Goal: Book appointment/travel/reservation

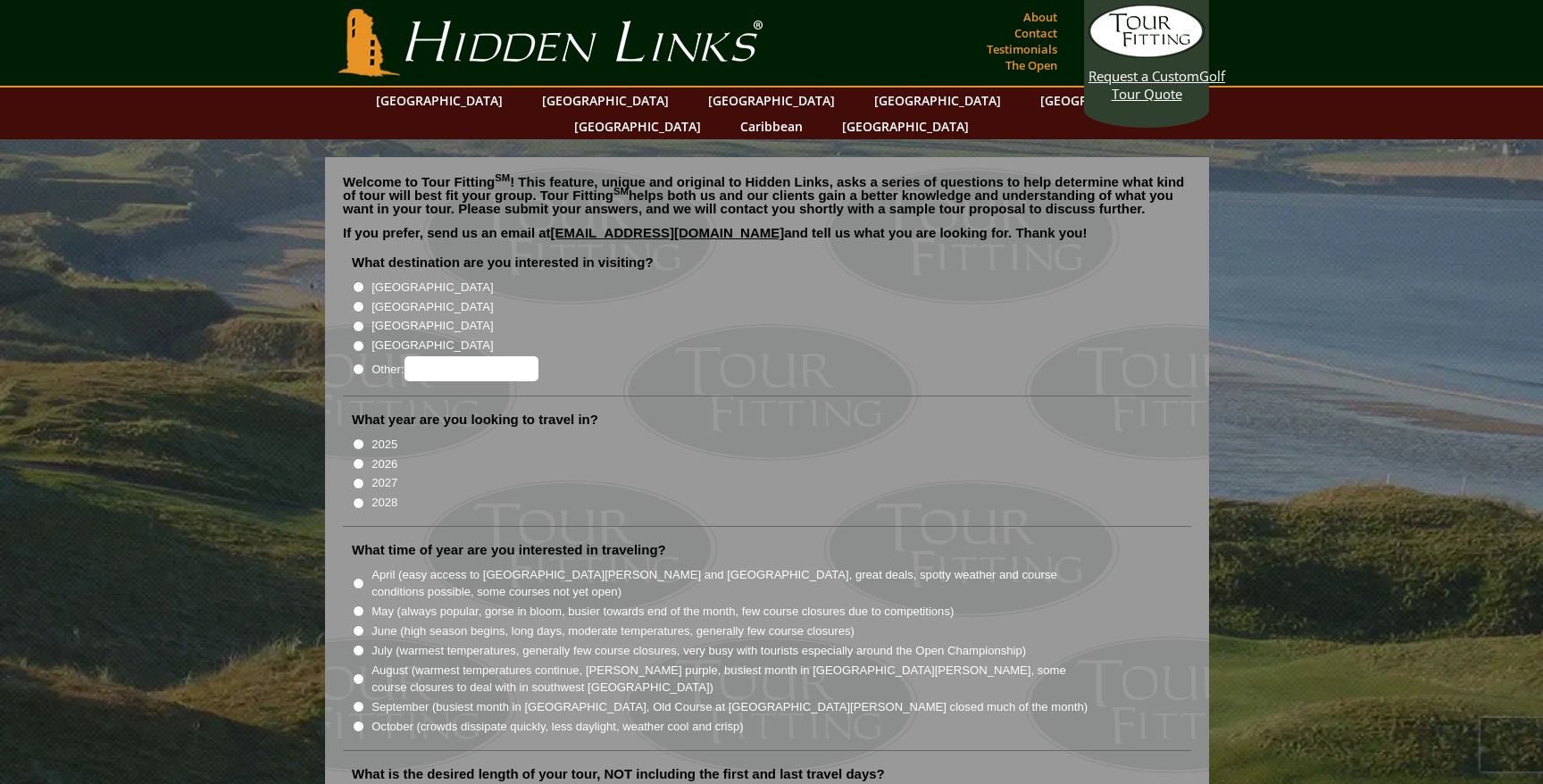
click at [388, 279] on label "[GEOGRAPHIC_DATA]" at bounding box center [433, 288] width 122 height 18
click at [365, 281] on input "[GEOGRAPHIC_DATA]" at bounding box center [358, 287] width 12 height 12
radio input "true"
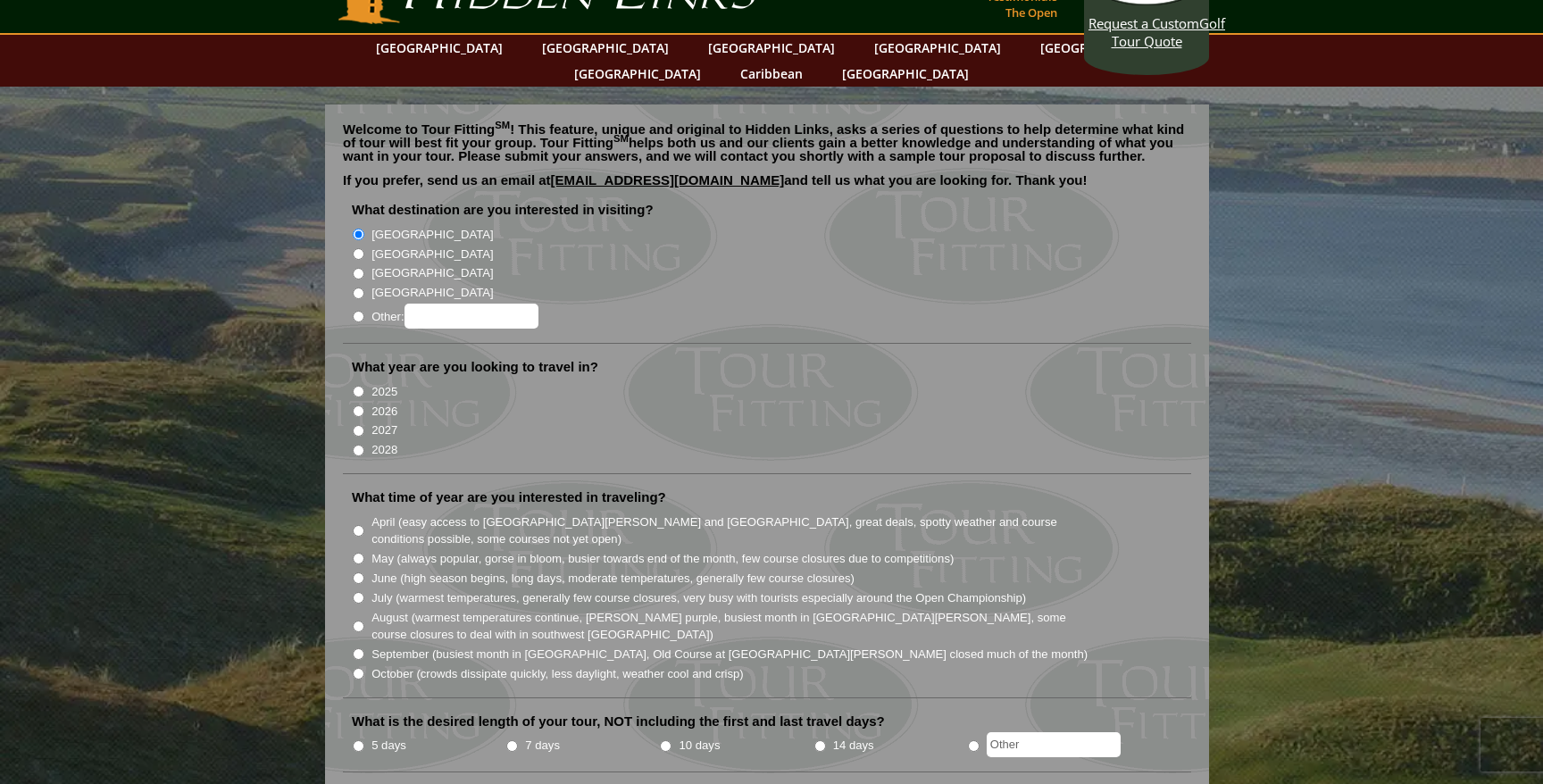
scroll to position [61, 0]
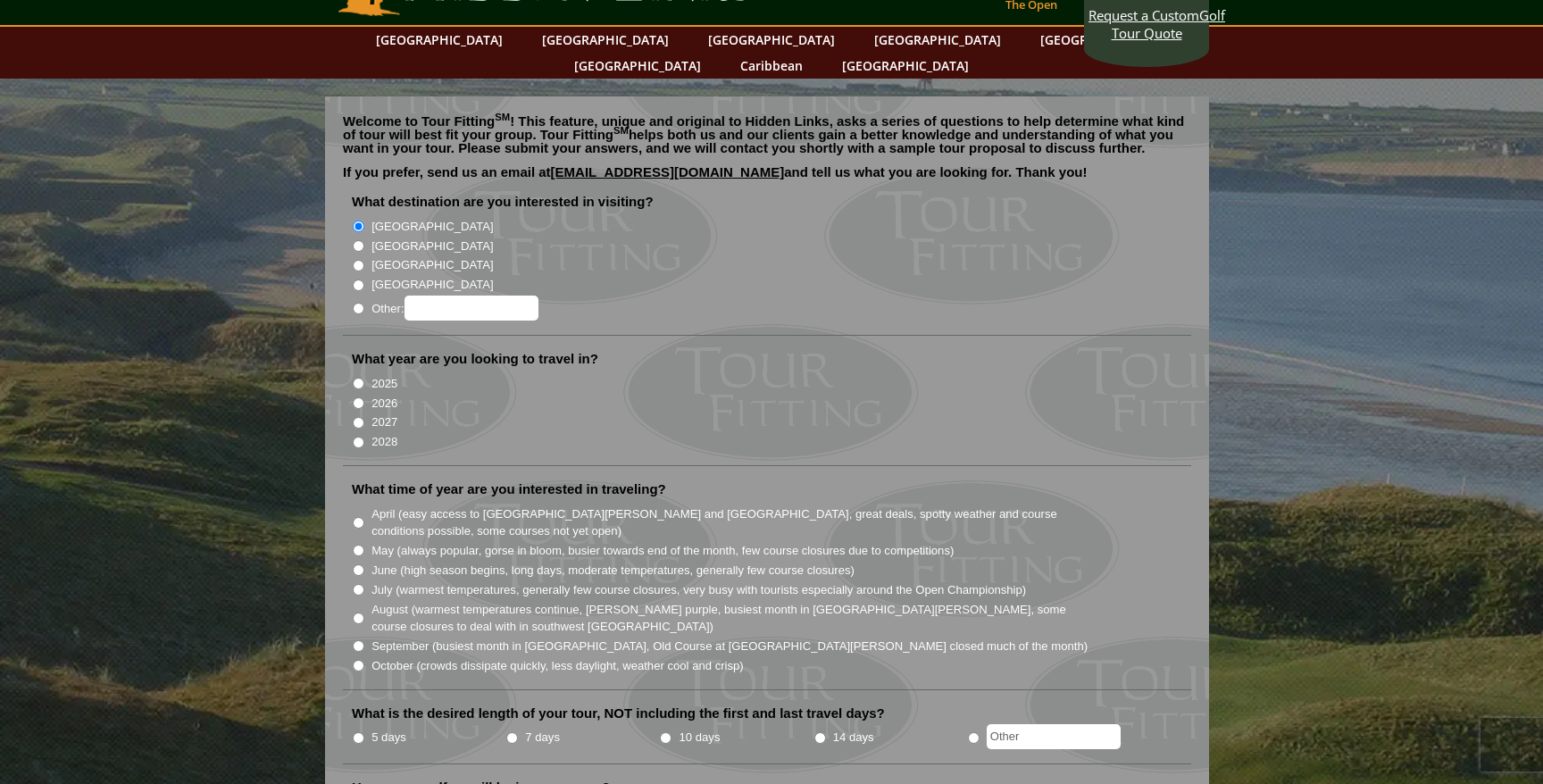
click at [359, 397] on input "2026" at bounding box center [358, 402] width 12 height 12
radio input "true"
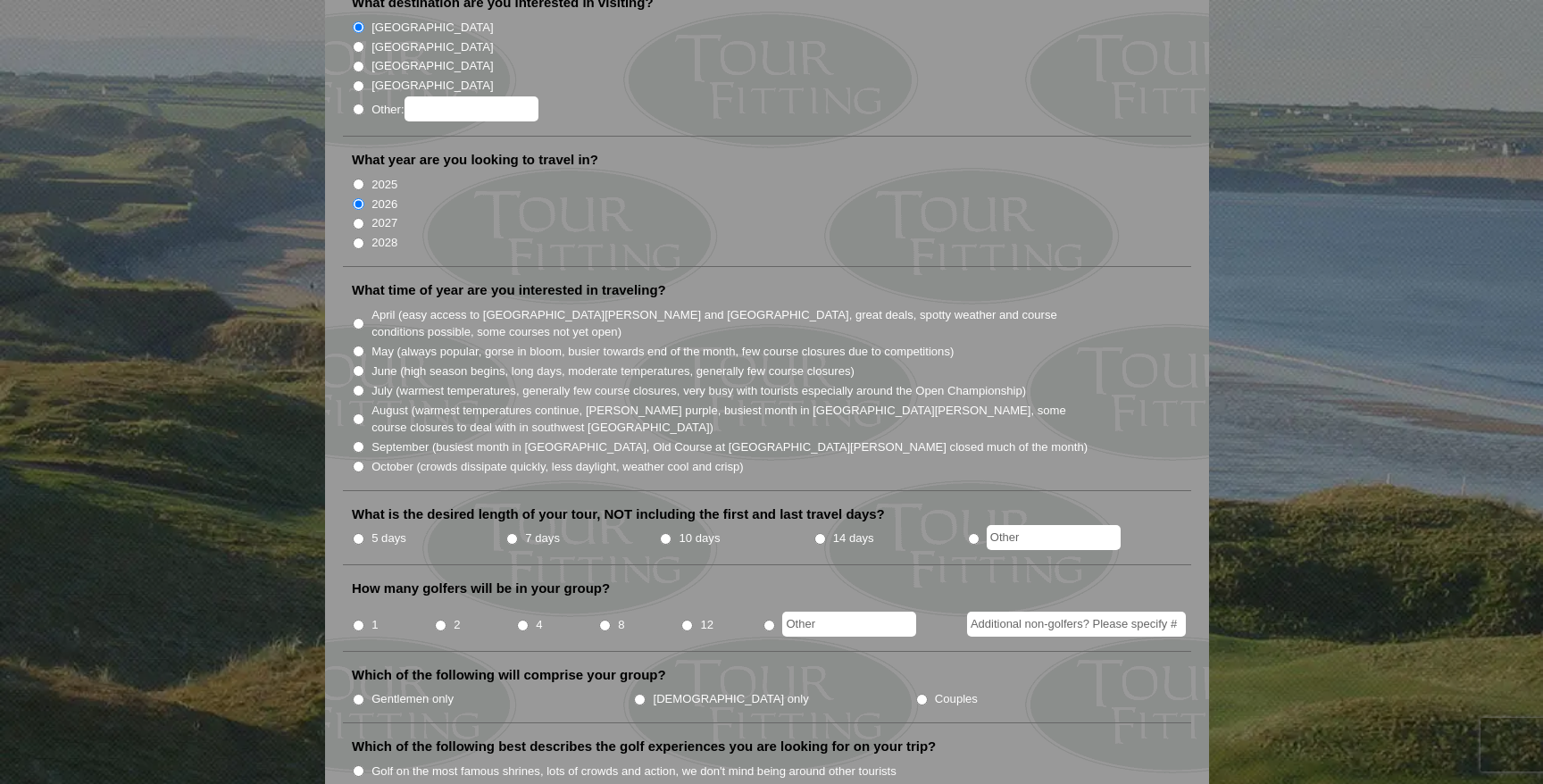
scroll to position [263, 0]
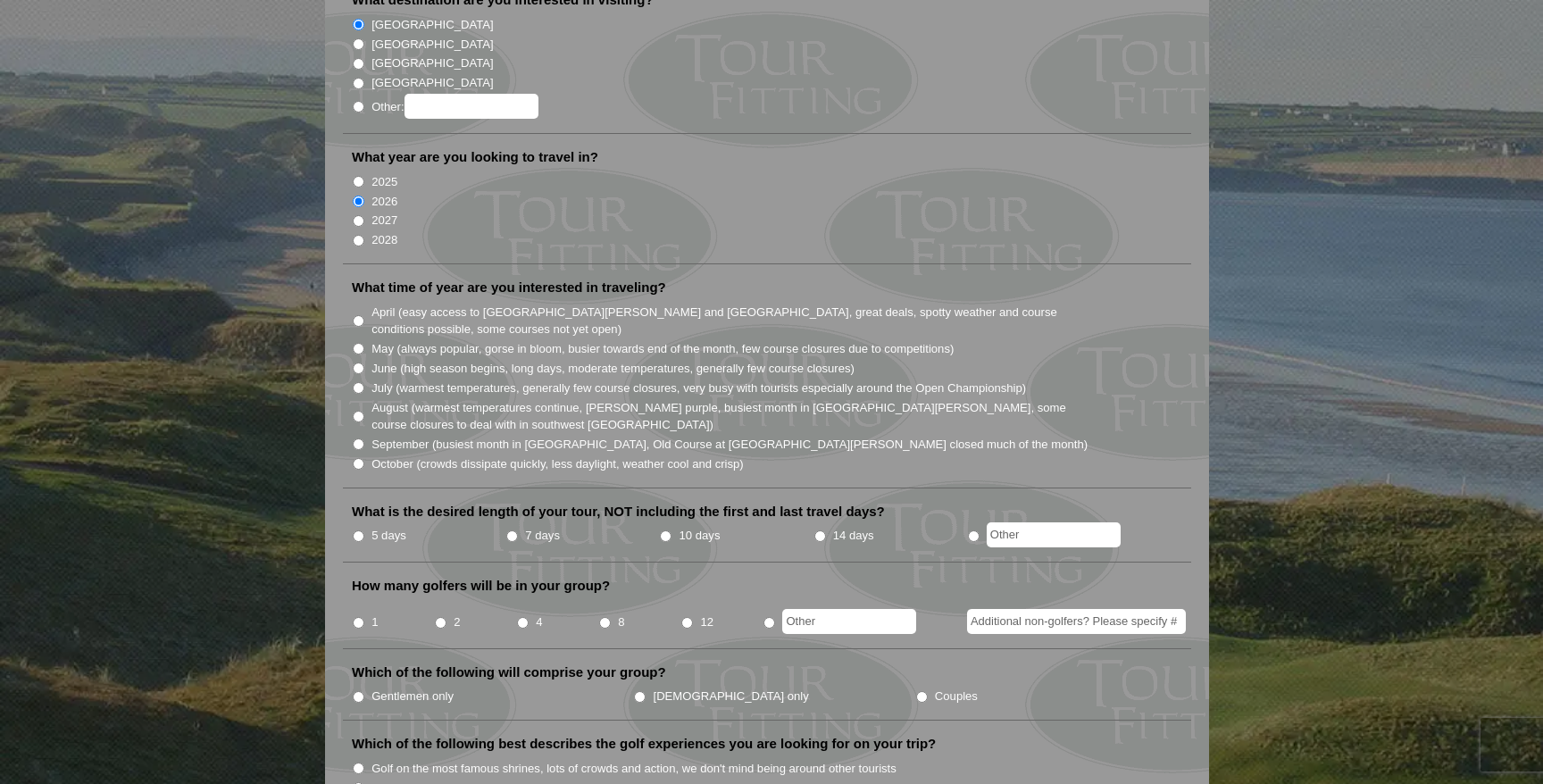
click at [353, 315] on input "April (easy access to St. Andrews and Ballybunion, great deals, spotty weather …" at bounding box center [358, 321] width 12 height 12
radio input "true"
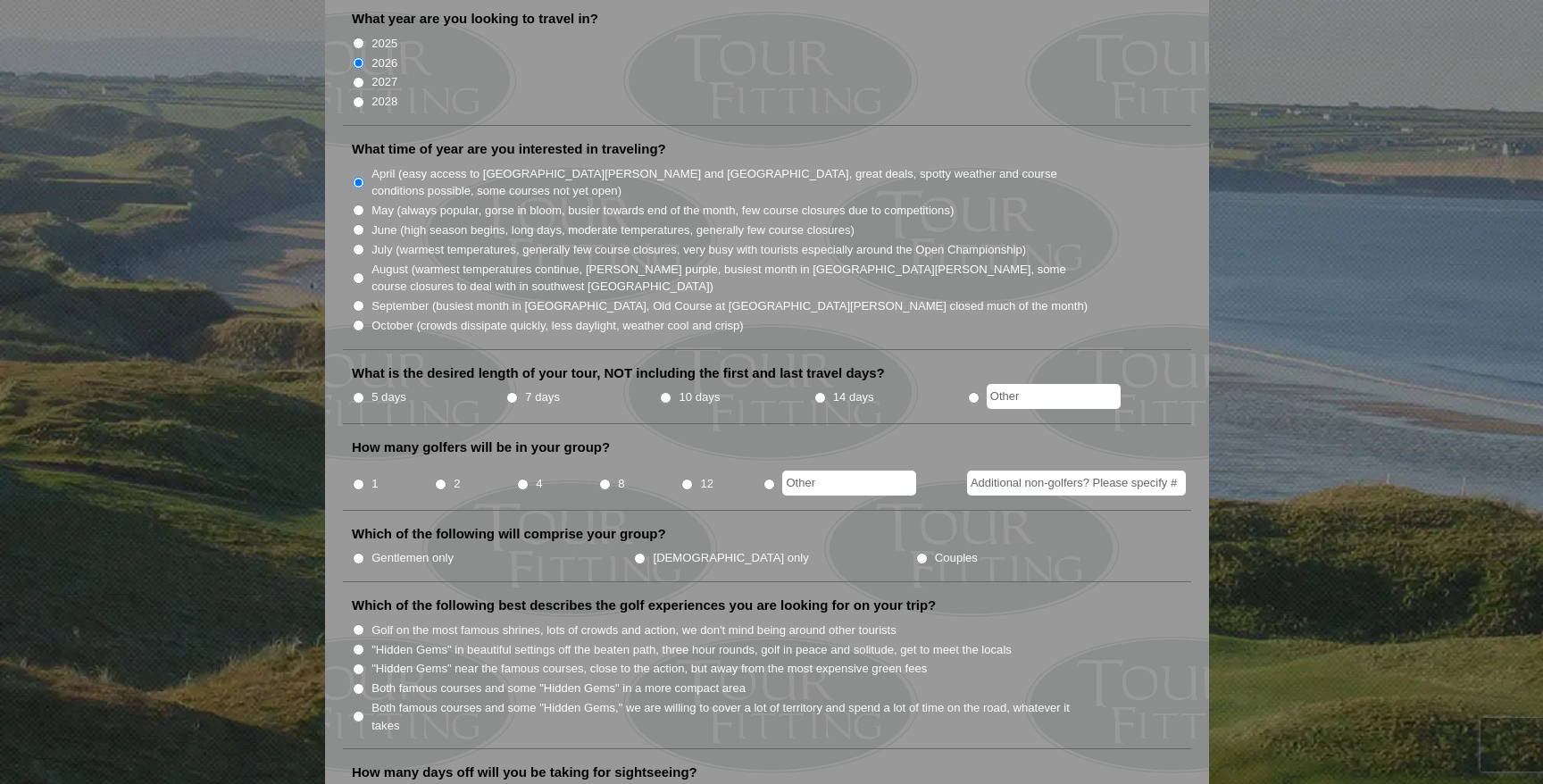
scroll to position [404, 0]
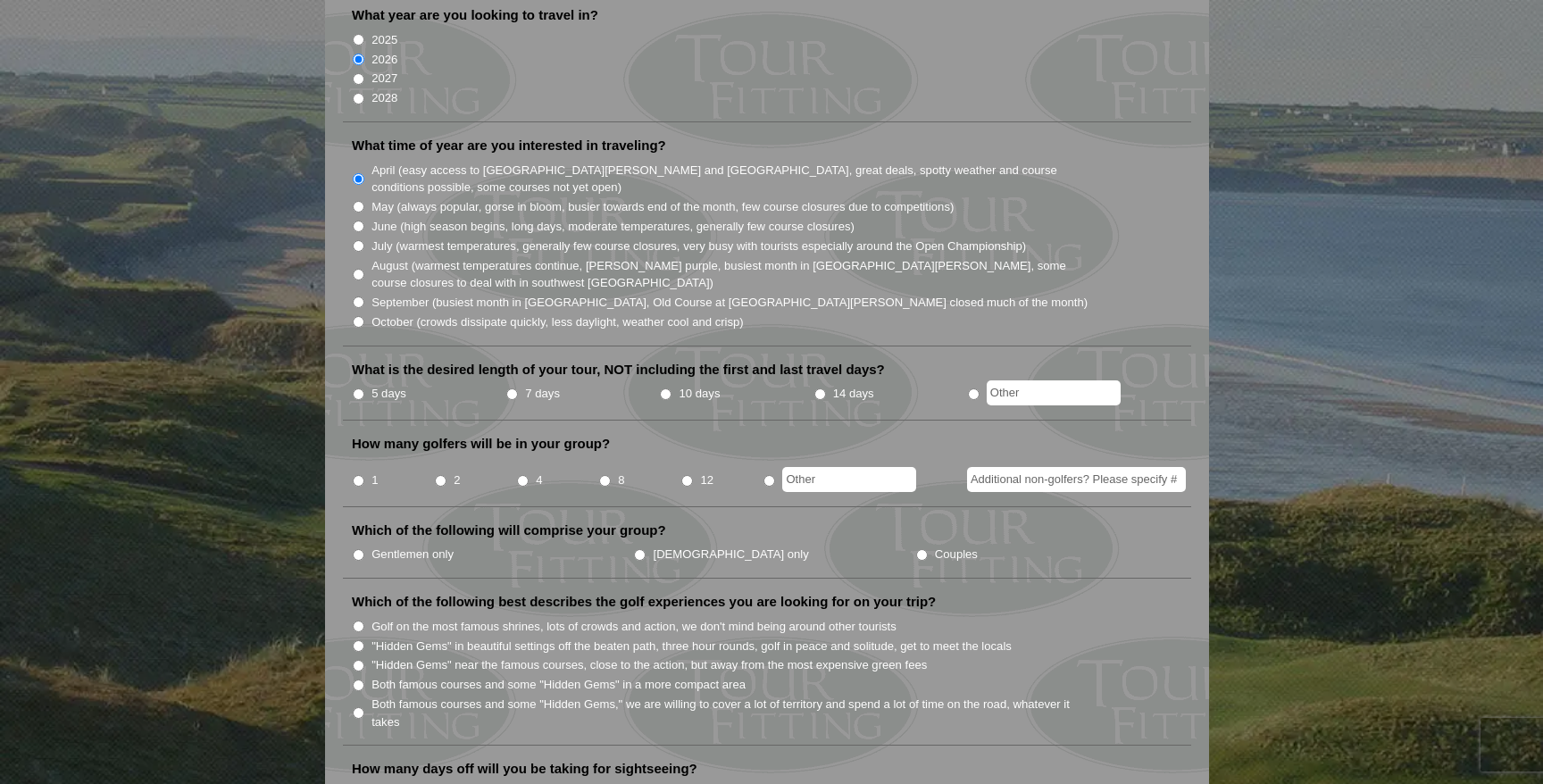
click at [373, 383] on li "5 days" at bounding box center [428, 393] width 153 height 22
click at [375, 384] on label "5 days" at bounding box center [389, 393] width 35 height 18
click at [365, 388] on input "5 days" at bounding box center [358, 393] width 12 height 12
radio input "true"
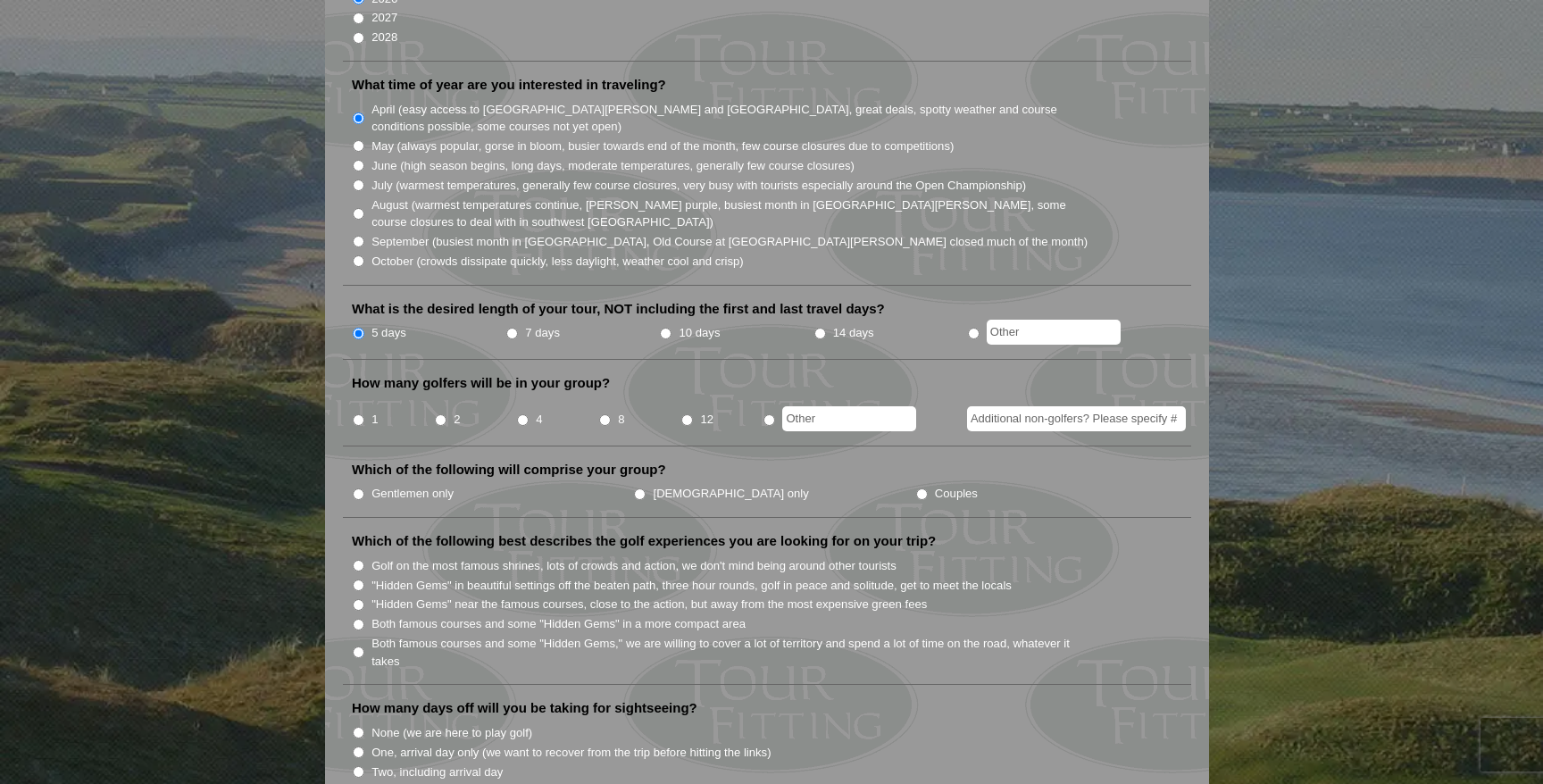
scroll to position [466, 0]
click at [520, 413] on input "4" at bounding box center [522, 418] width 12 height 12
radio input "true"
click at [527, 413] on input "4" at bounding box center [522, 418] width 12 height 12
click at [385, 484] on label "Gentlemen only" at bounding box center [413, 493] width 82 height 18
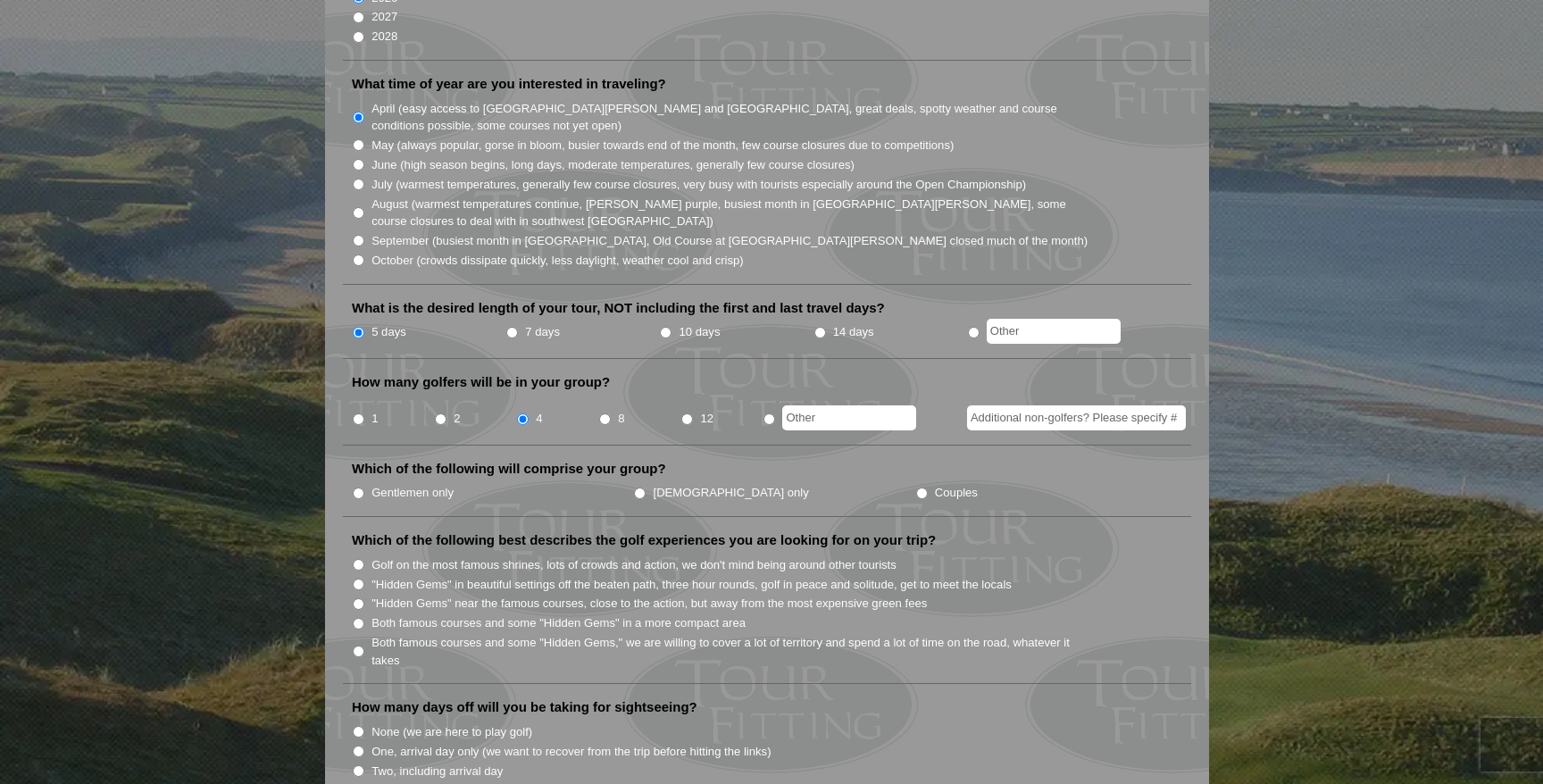
click at [365, 487] on input "Gentlemen only" at bounding box center [358, 493] width 12 height 12
radio input "true"
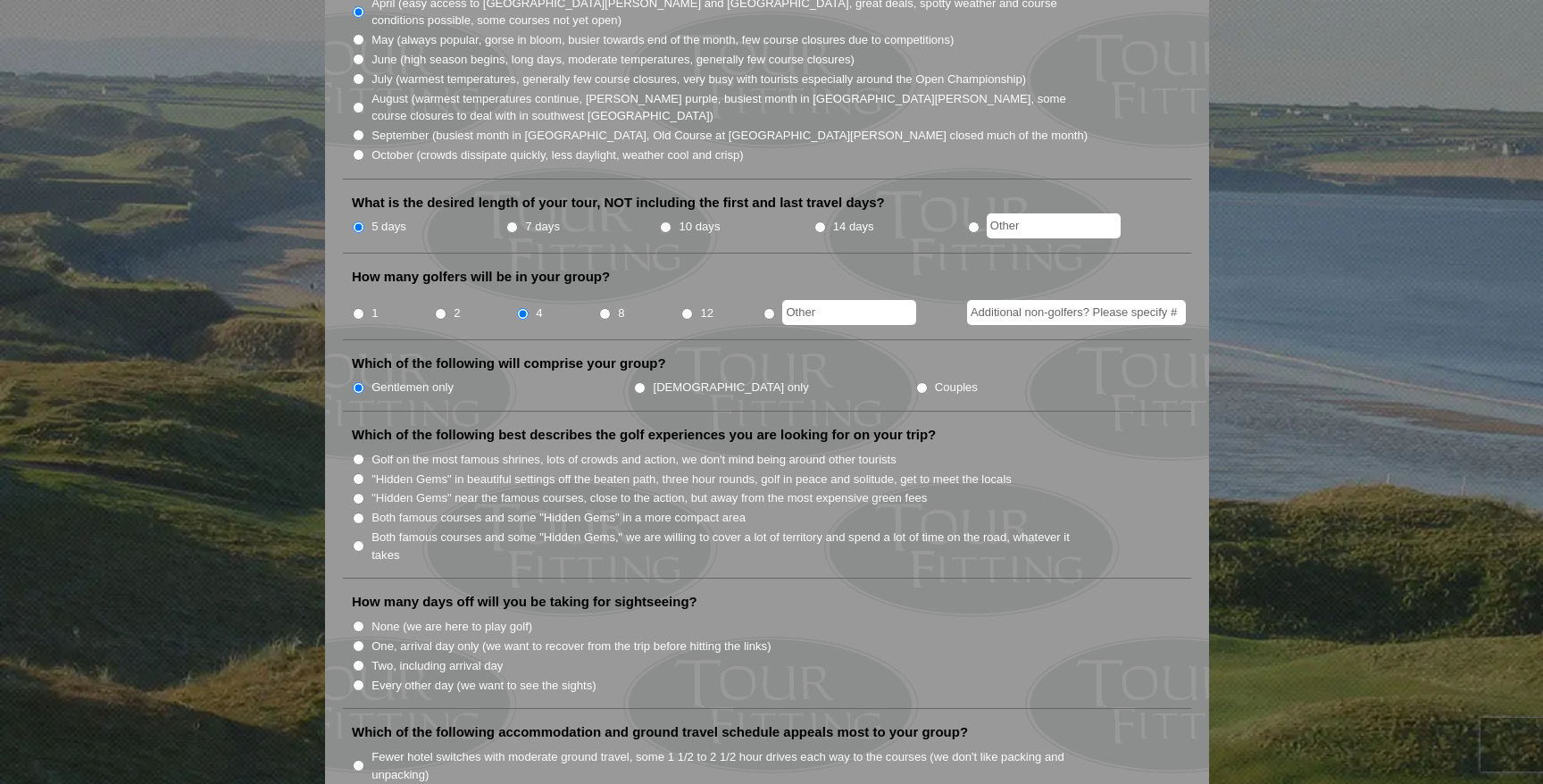
scroll to position [579, 0]
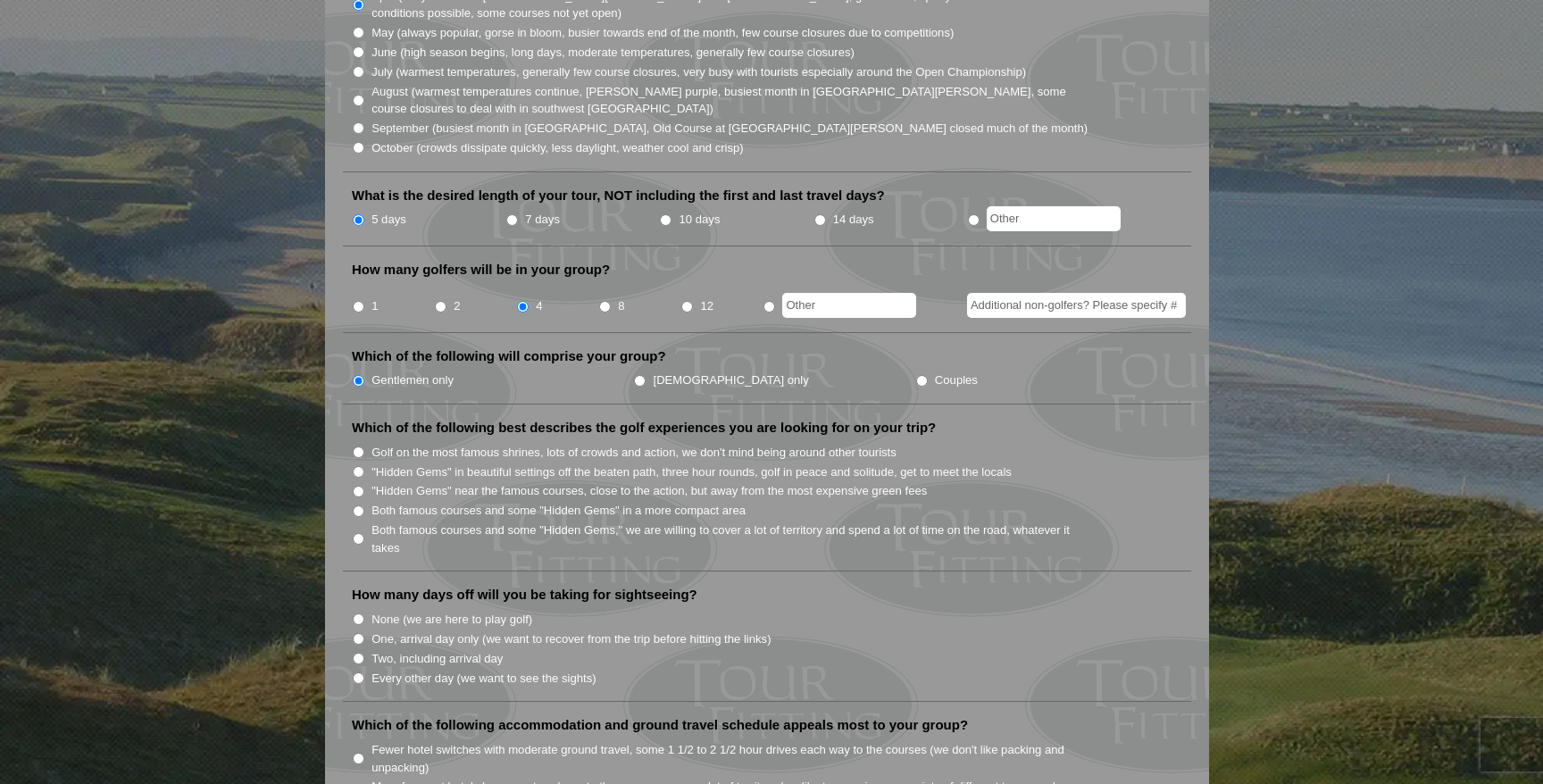
click at [359, 533] on input "Both famous courses and some "Hidden Gems," we are willing to cover a lot of te…" at bounding box center [358, 538] width 12 height 12
radio input "true"
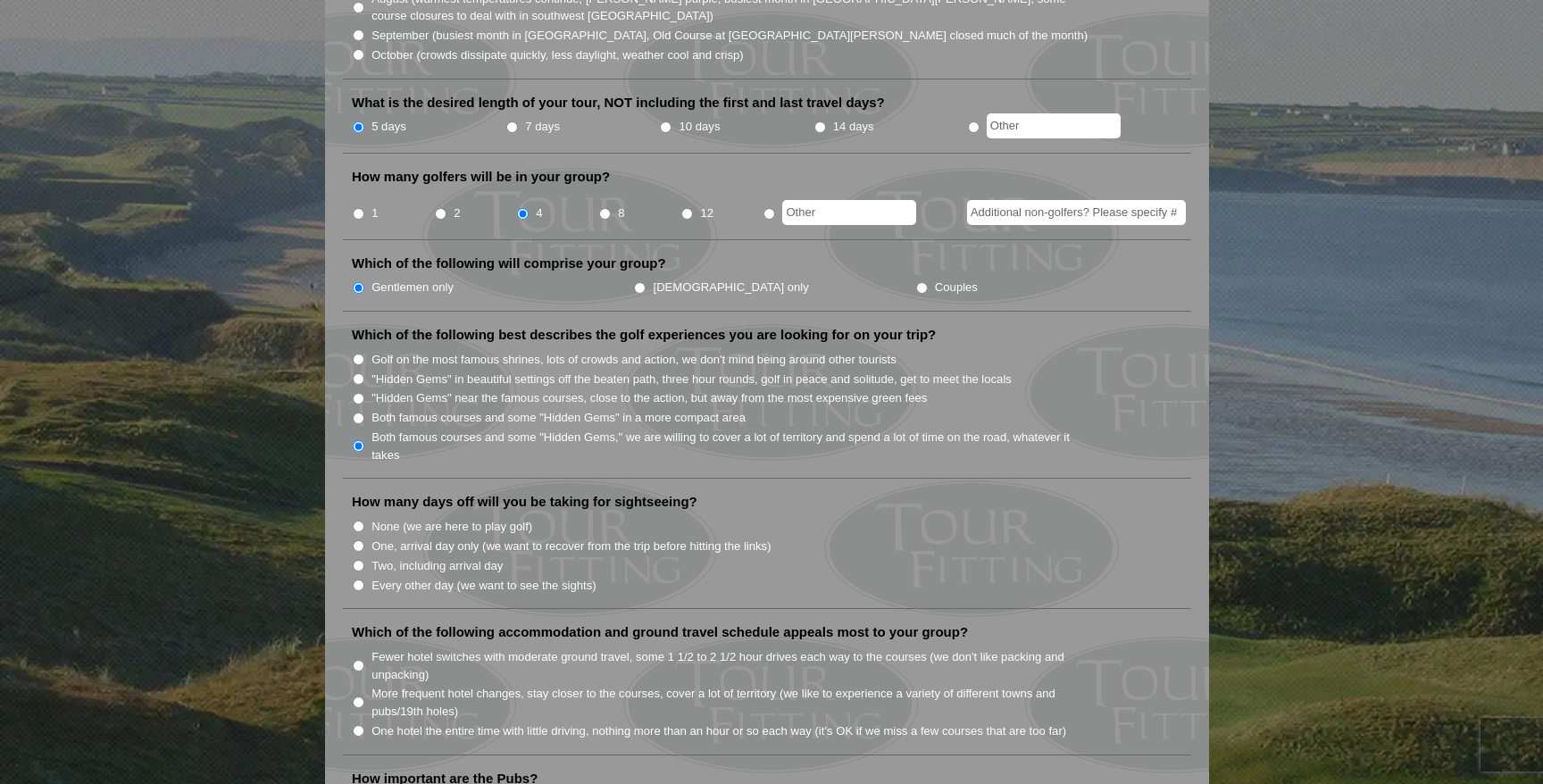
scroll to position [669, 0]
click at [354, 562] on input "Two, including arrival day" at bounding box center [358, 567] width 12 height 12
radio input "true"
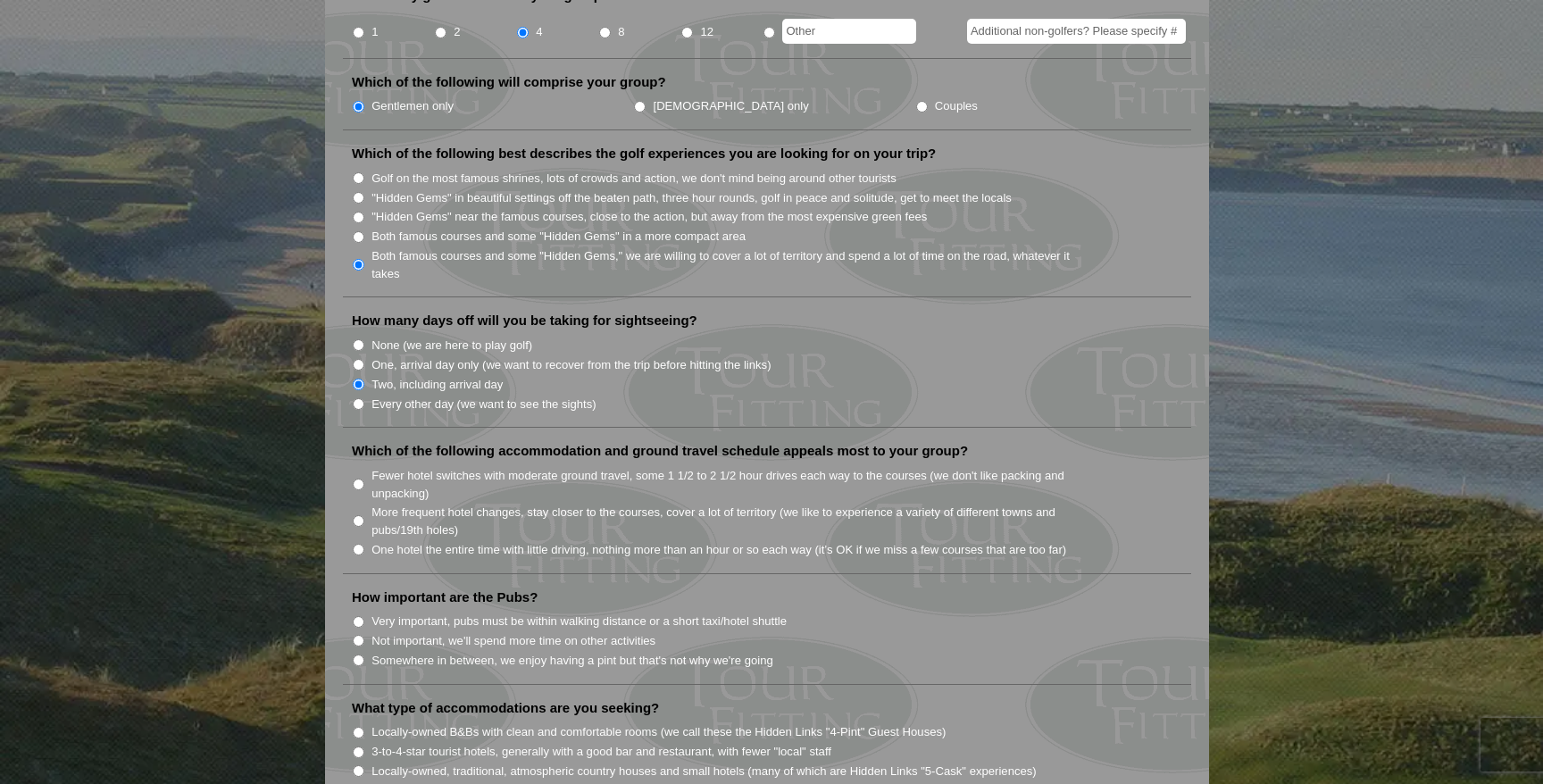
scroll to position [855, 0]
click at [367, 463] on li "Fewer hotel switches with moderate ground travel, some 1 1/2 to 2 1/2 hour driv…" at bounding box center [774, 481] width 845 height 37
click at [361, 477] on input "Fewer hotel switches with moderate ground travel, some 1 1/2 to 2 1/2 hour driv…" at bounding box center [358, 482] width 12 height 12
radio input "true"
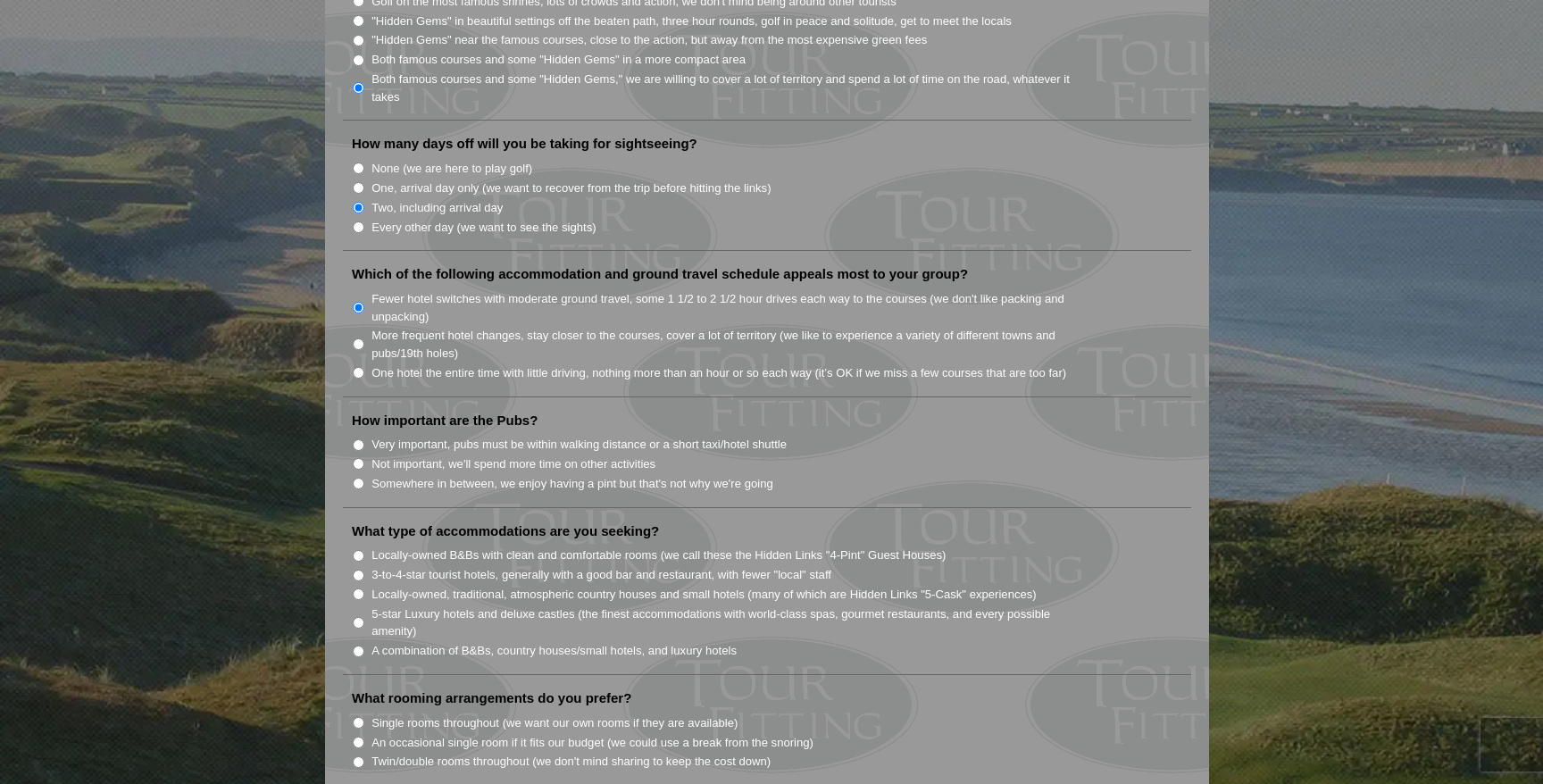
scroll to position [1032, 0]
click at [364, 431] on li "Very important, pubs must be within walking distance or a short taxi/hotel shut…" at bounding box center [774, 441] width 845 height 20
click at [359, 436] on input "Very important, pubs must be within walking distance or a short taxi/hotel shut…" at bounding box center [358, 442] width 12 height 12
radio input "true"
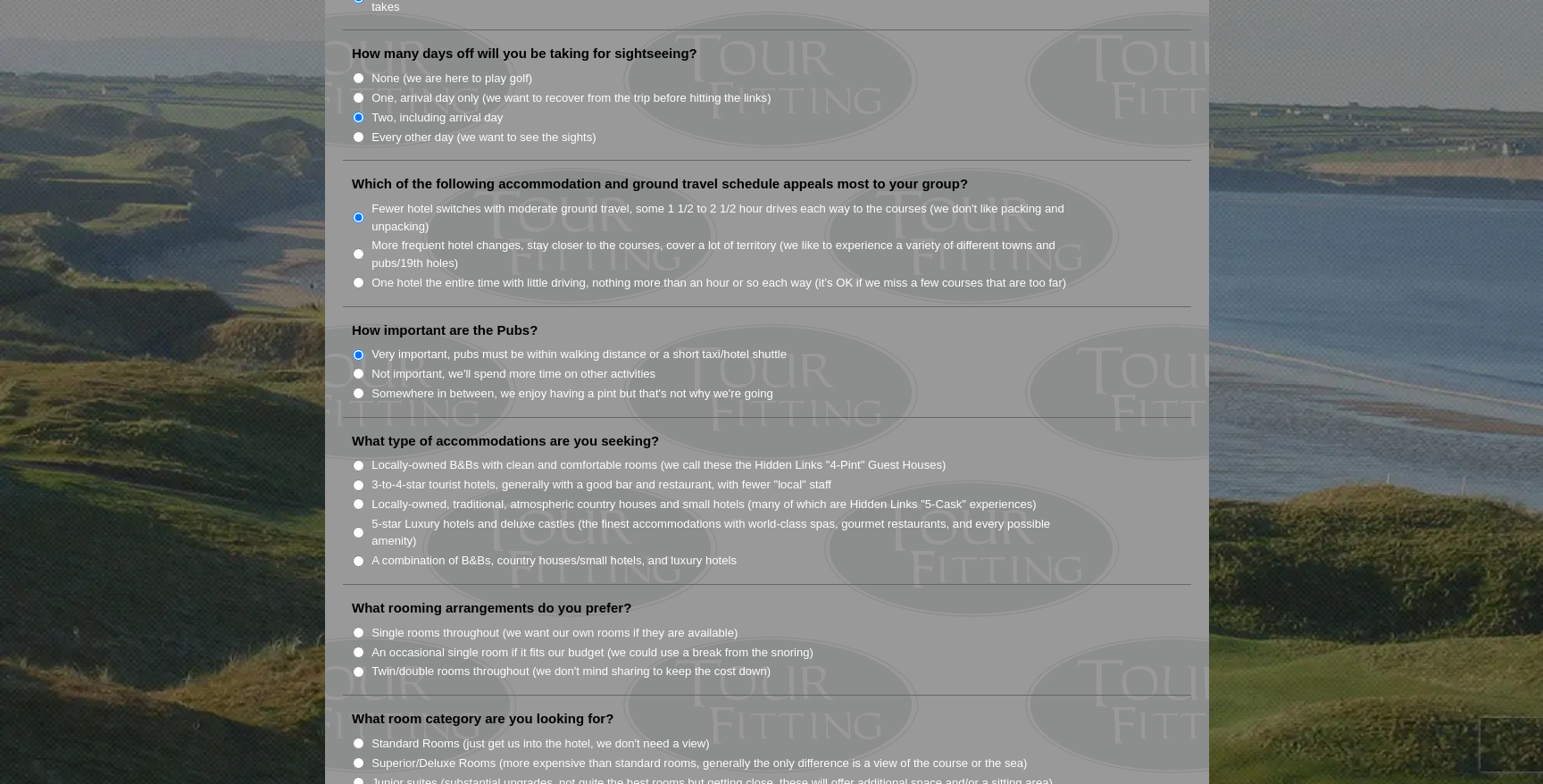
scroll to position [1132, 0]
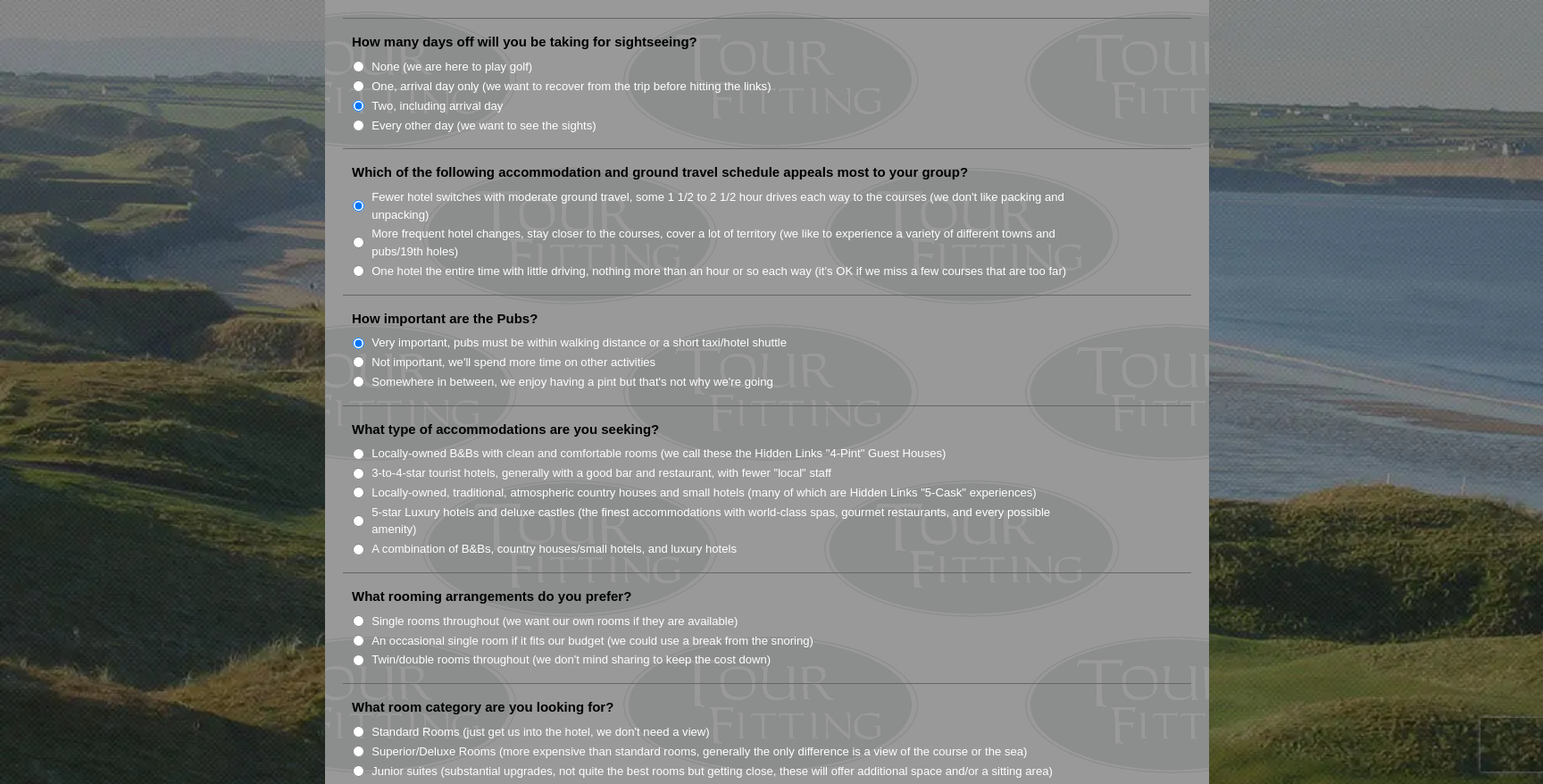
click at [359, 544] on input "A combination of B&Bs, country houses/small hotels, and luxury hotels" at bounding box center [358, 549] width 12 height 12
radio input "true"
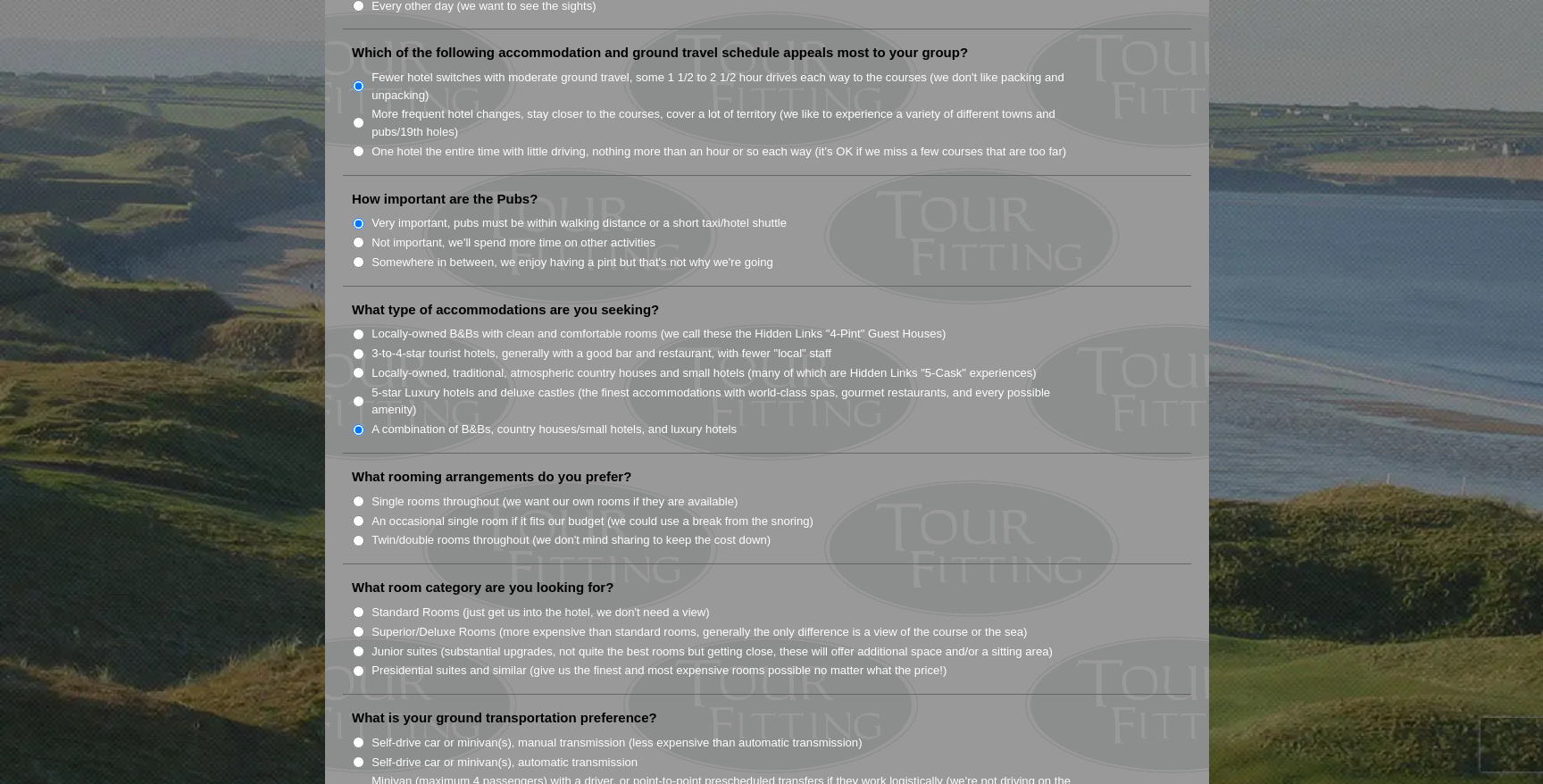
scroll to position [1254, 0]
click at [358, 493] on input "Single rooms throughout (we want our own rooms if they are available)" at bounding box center [358, 498] width 12 height 12
radio input "true"
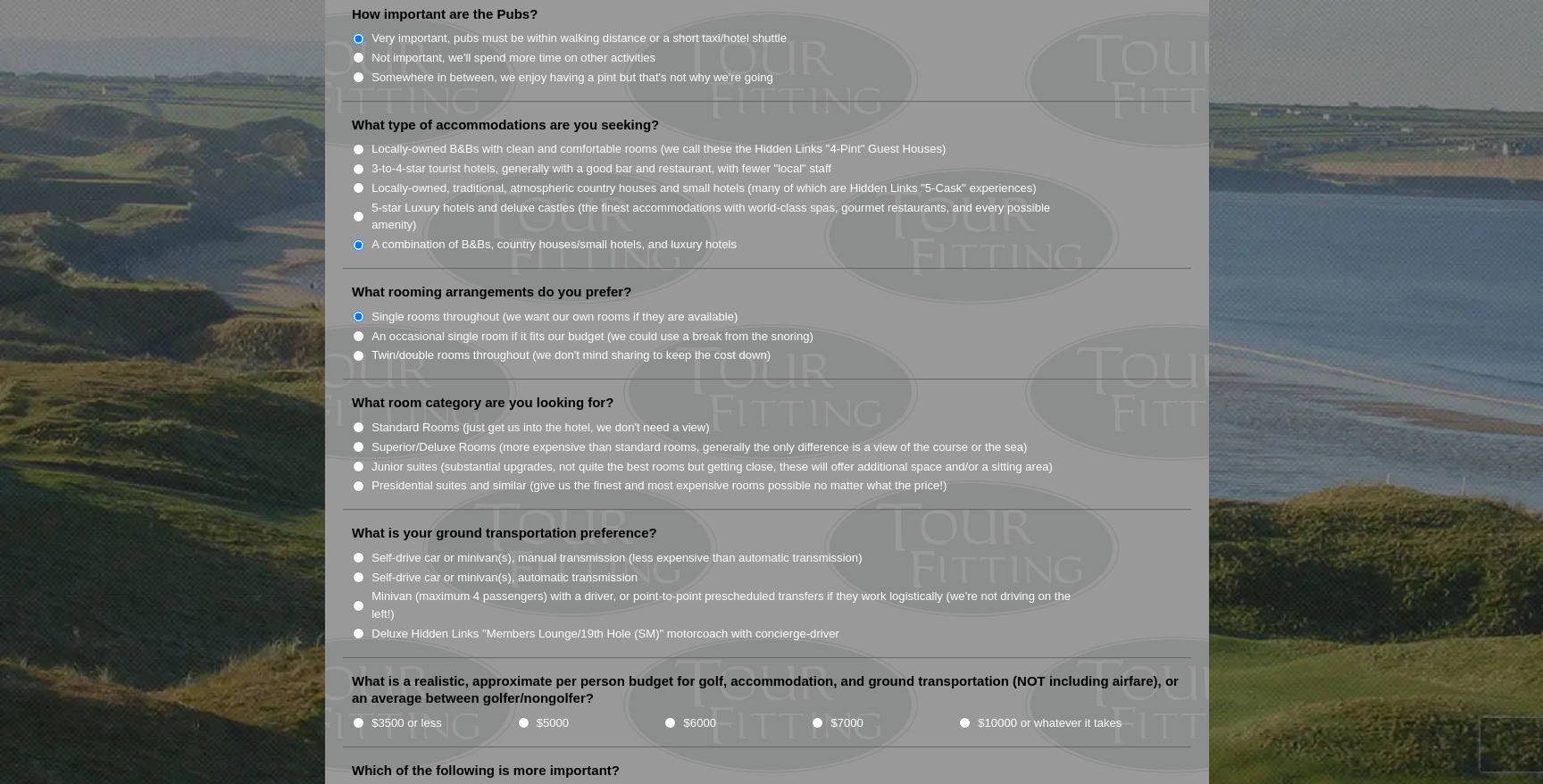
scroll to position [1442, 0]
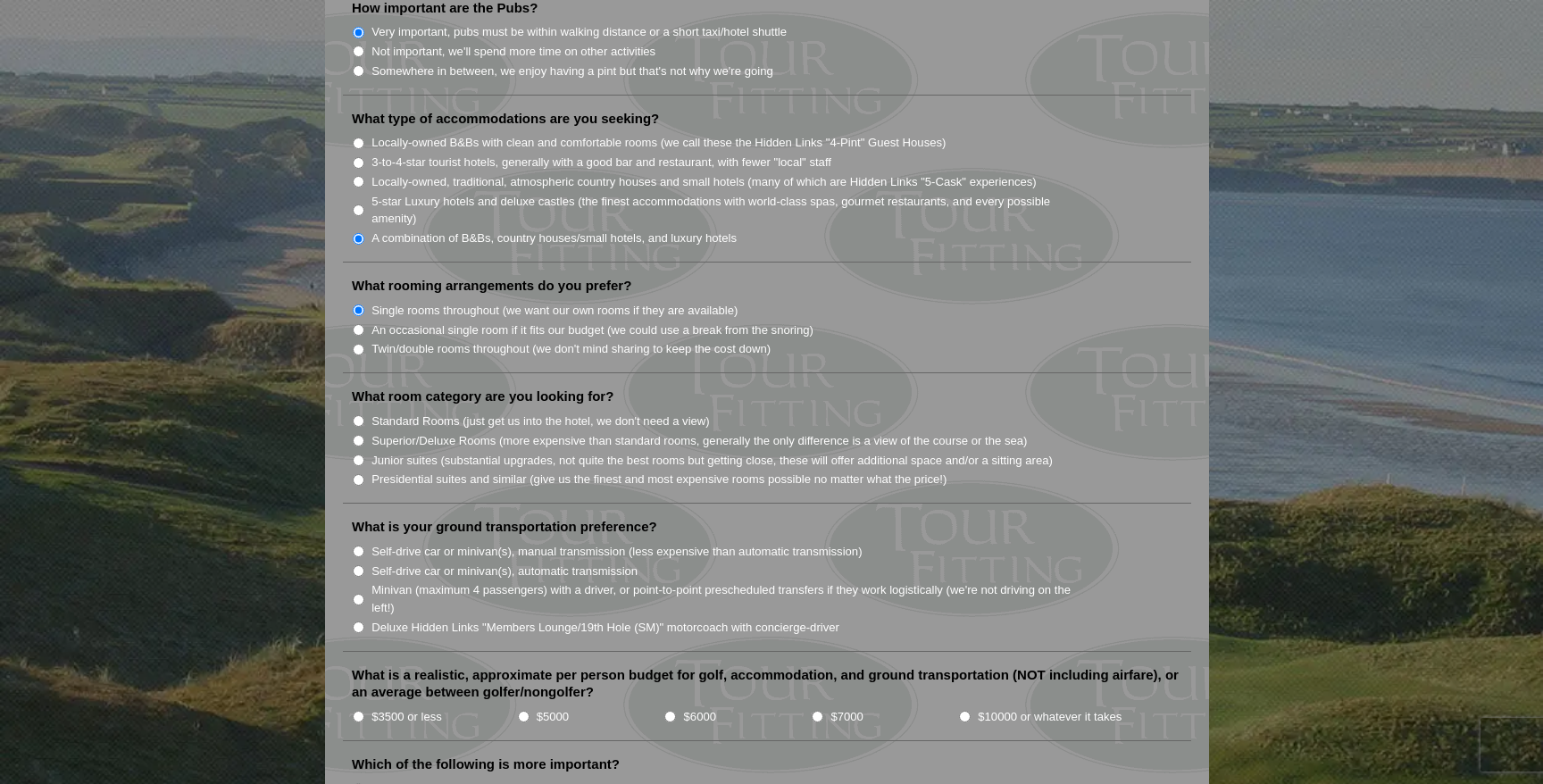
click at [358, 415] on input "Standard Rooms (just get us into the hotel, we don't need a view)" at bounding box center [358, 420] width 12 height 12
radio input "true"
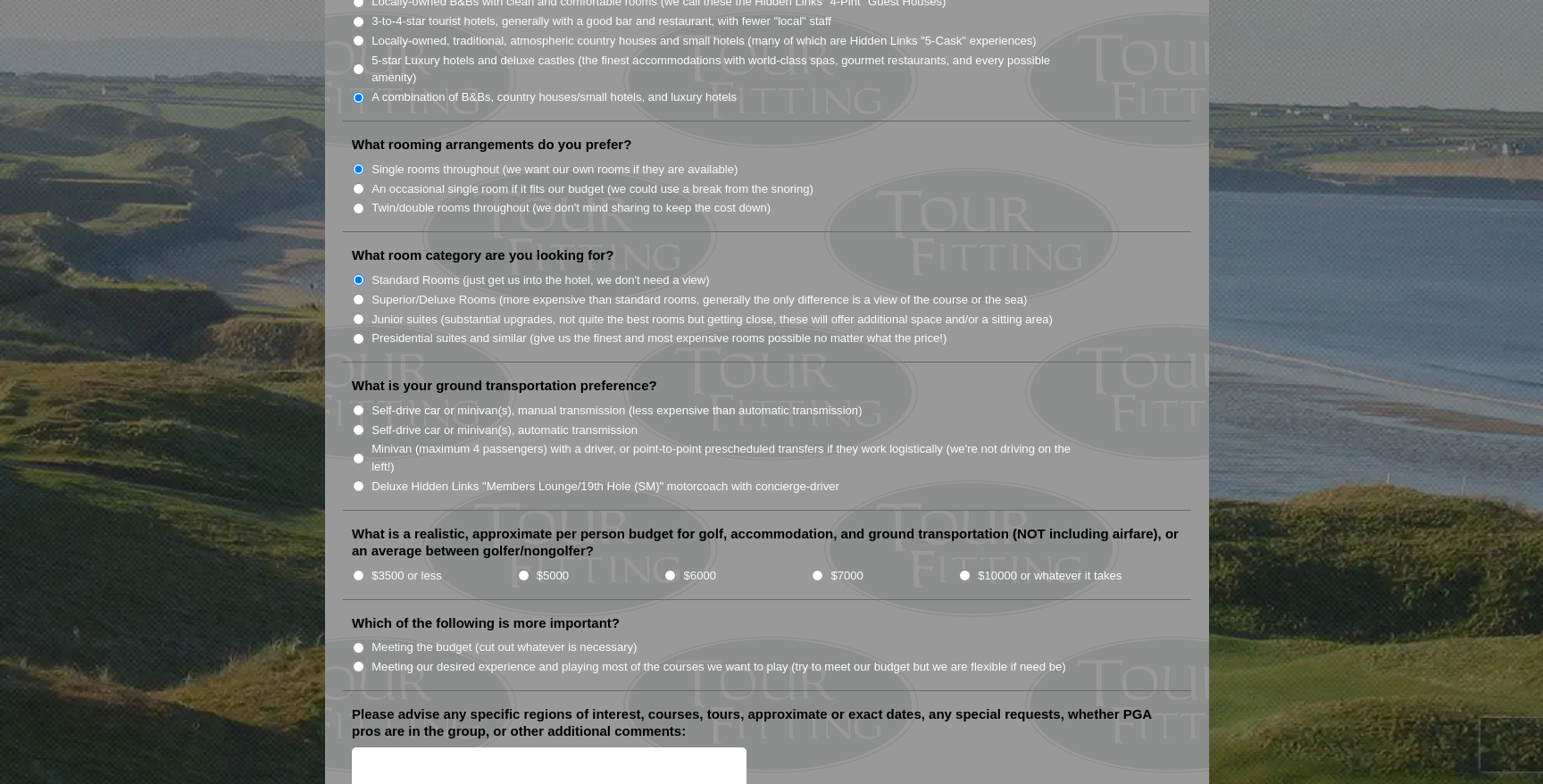
scroll to position [1587, 0]
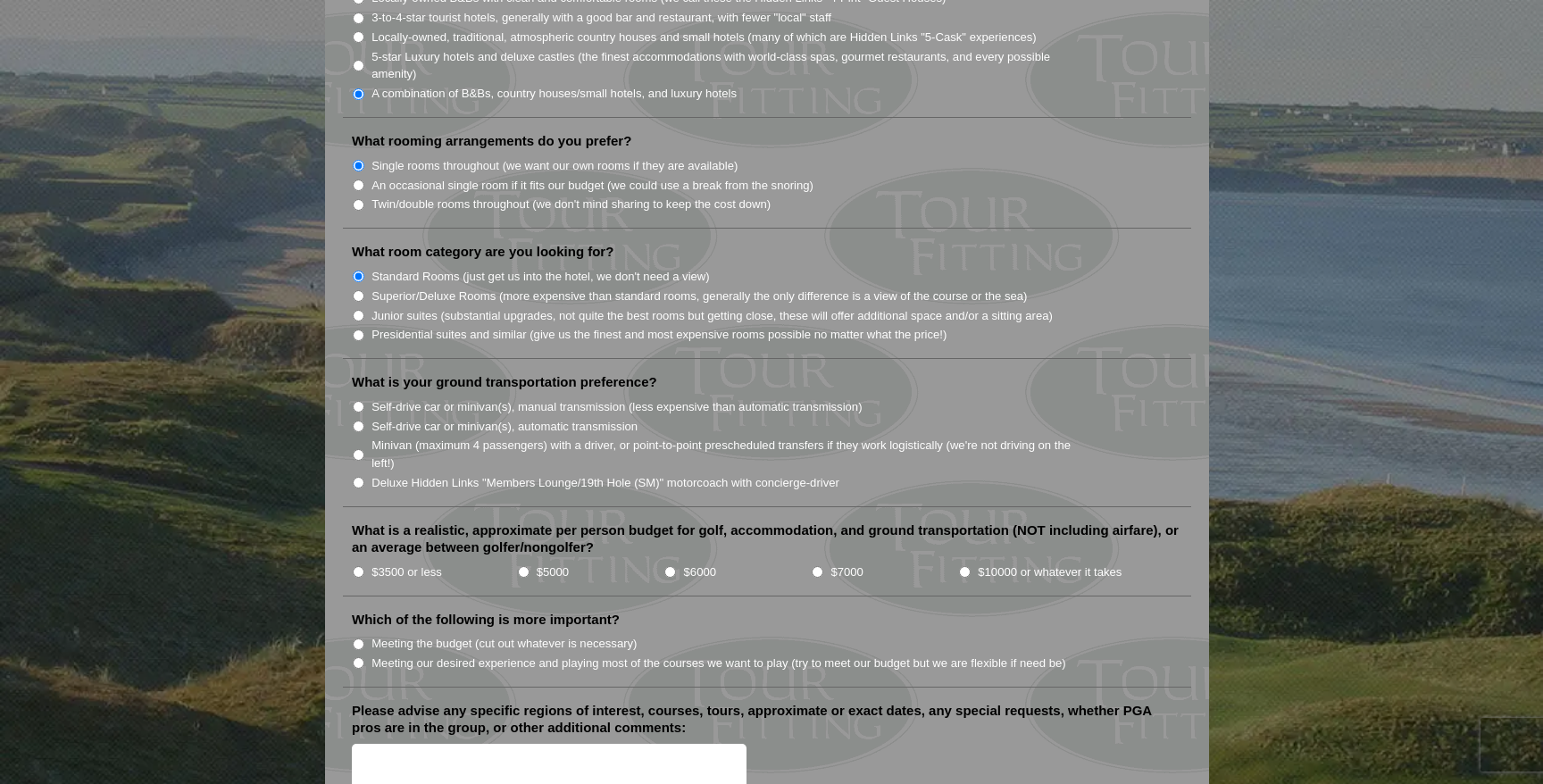
click at [358, 449] on input "Minivan (maximum 4 passengers) with a driver, or point-to-point prescheduled tr…" at bounding box center [358, 454] width 12 height 12
radio input "true"
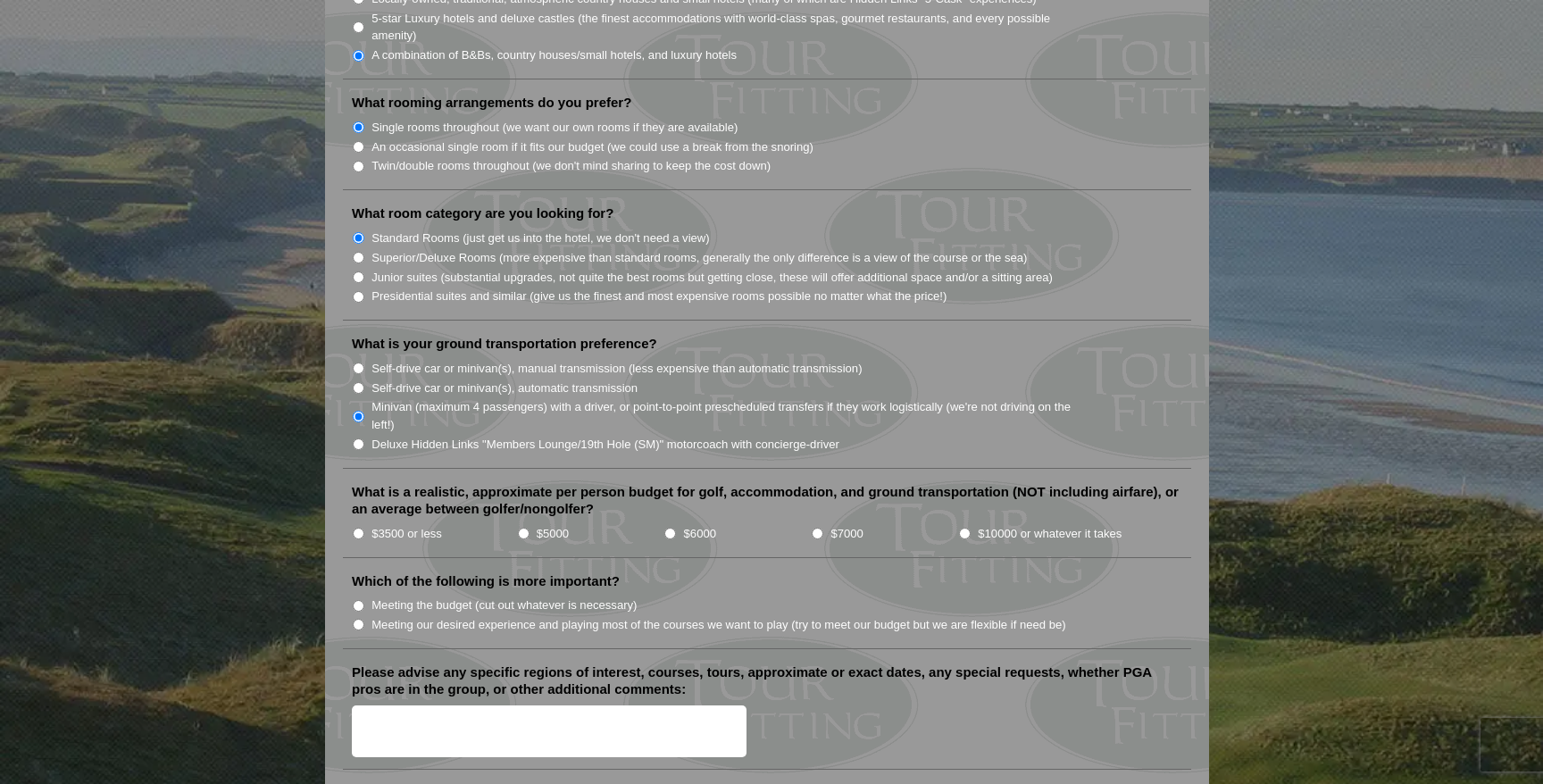
scroll to position [1640, 0]
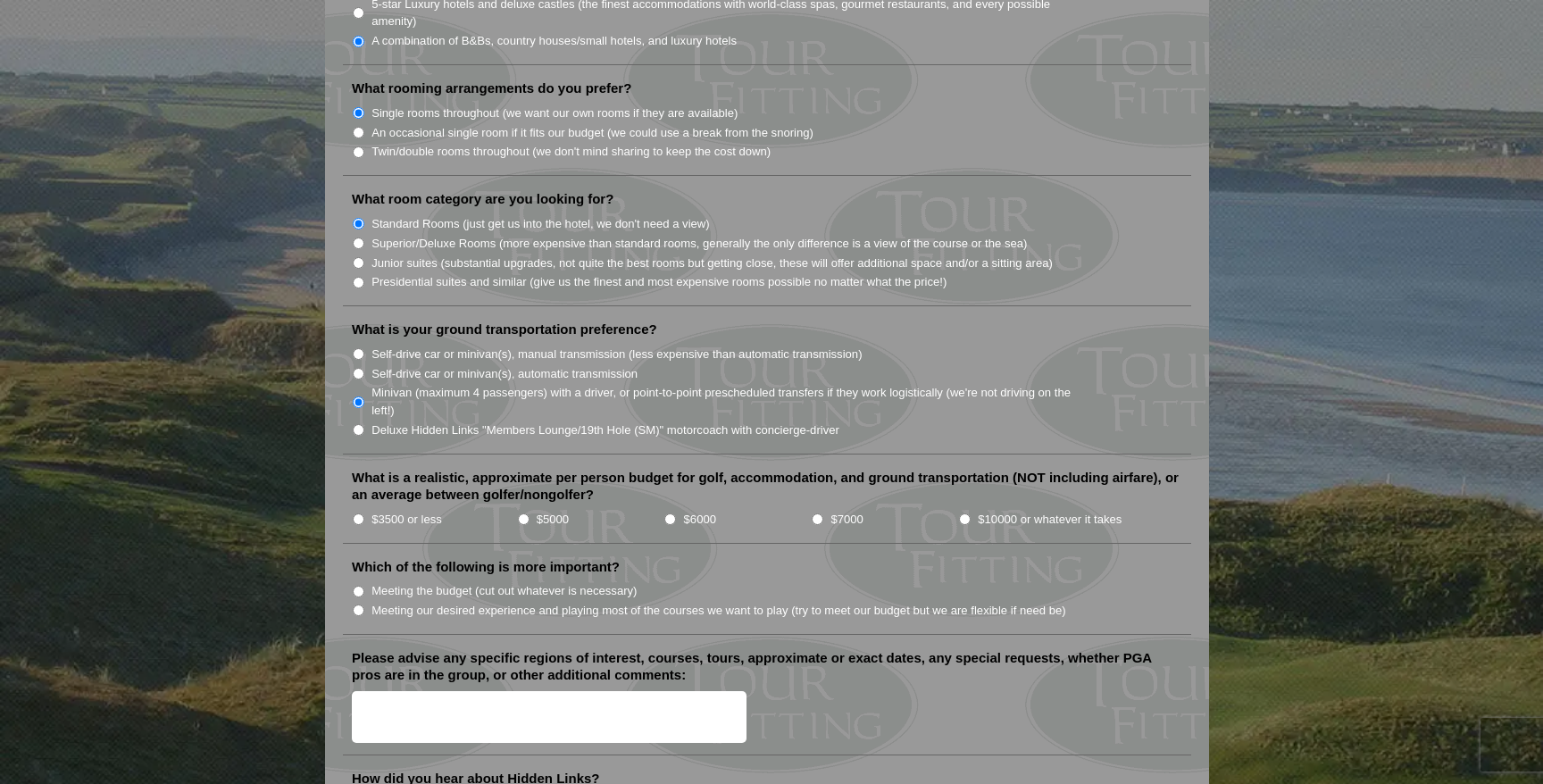
click at [522, 513] on input "$5000" at bounding box center [523, 519] width 12 height 12
radio input "true"
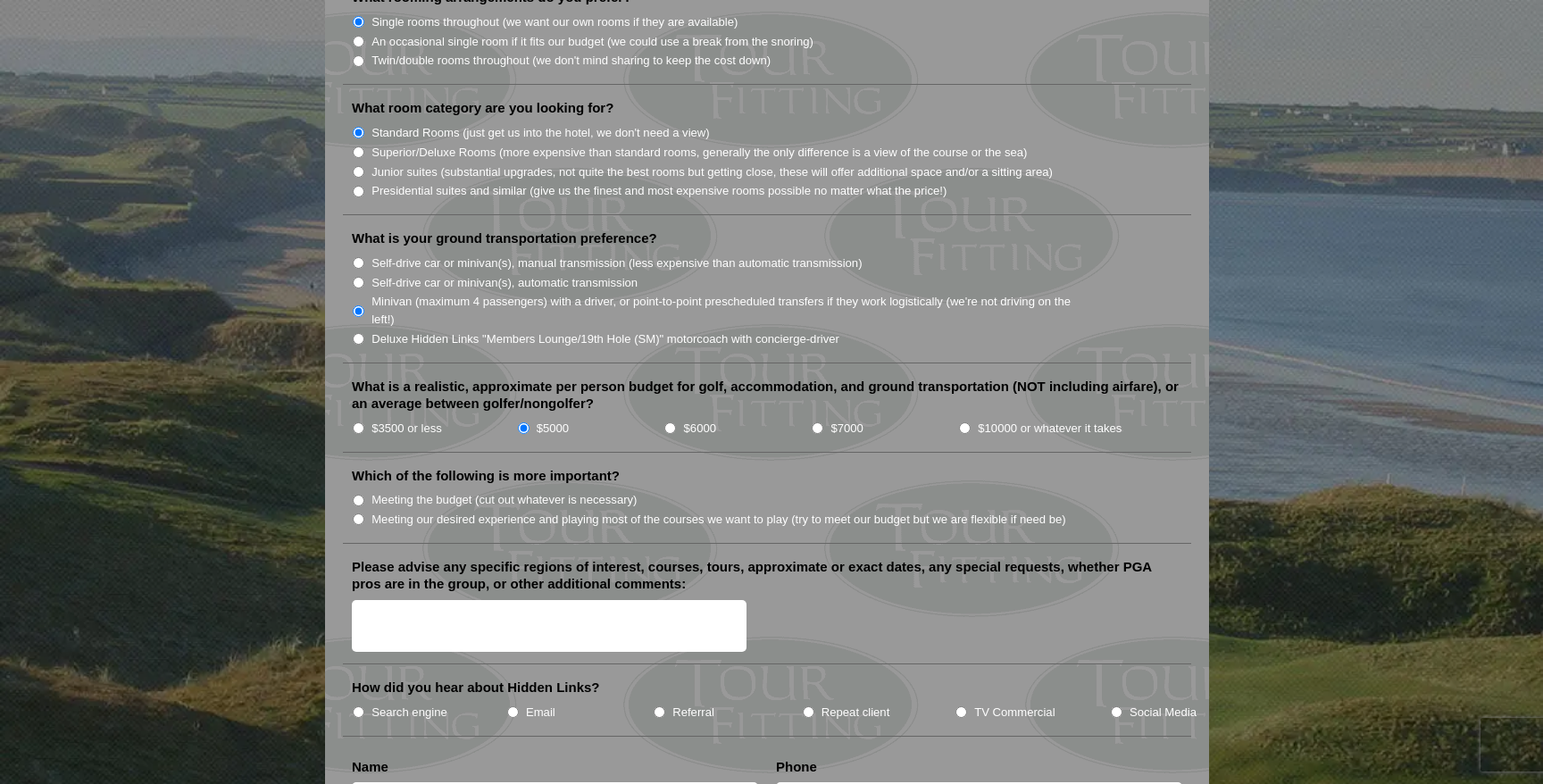
scroll to position [1732, 0]
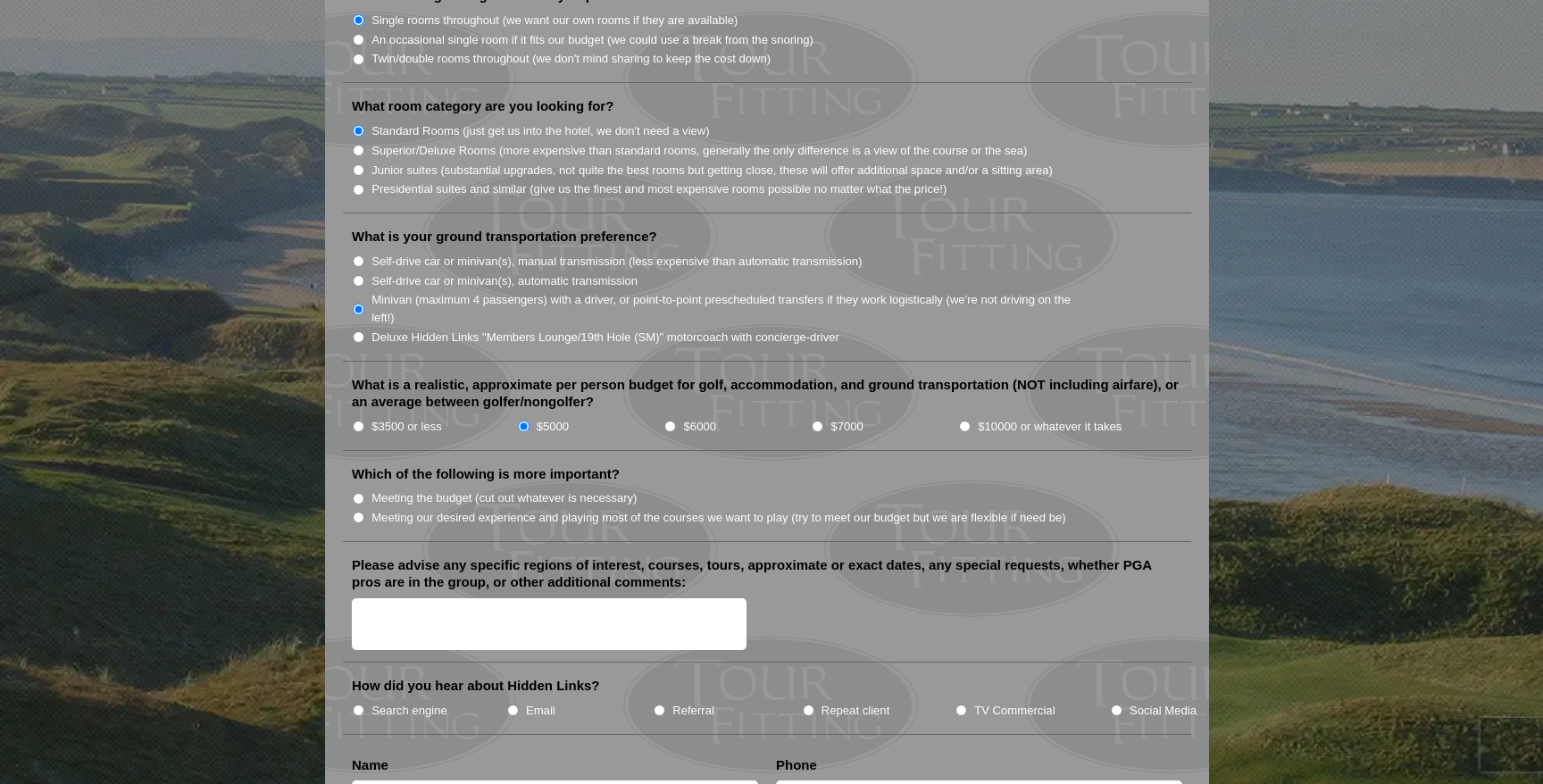
click at [373, 509] on label "Meeting our desired experience and playing most of the courses we want to play …" at bounding box center [719, 518] width 694 height 18
click at [365, 512] on input "Meeting our desired experience and playing most of the courses we want to play …" at bounding box center [358, 517] width 12 height 12
radio input "true"
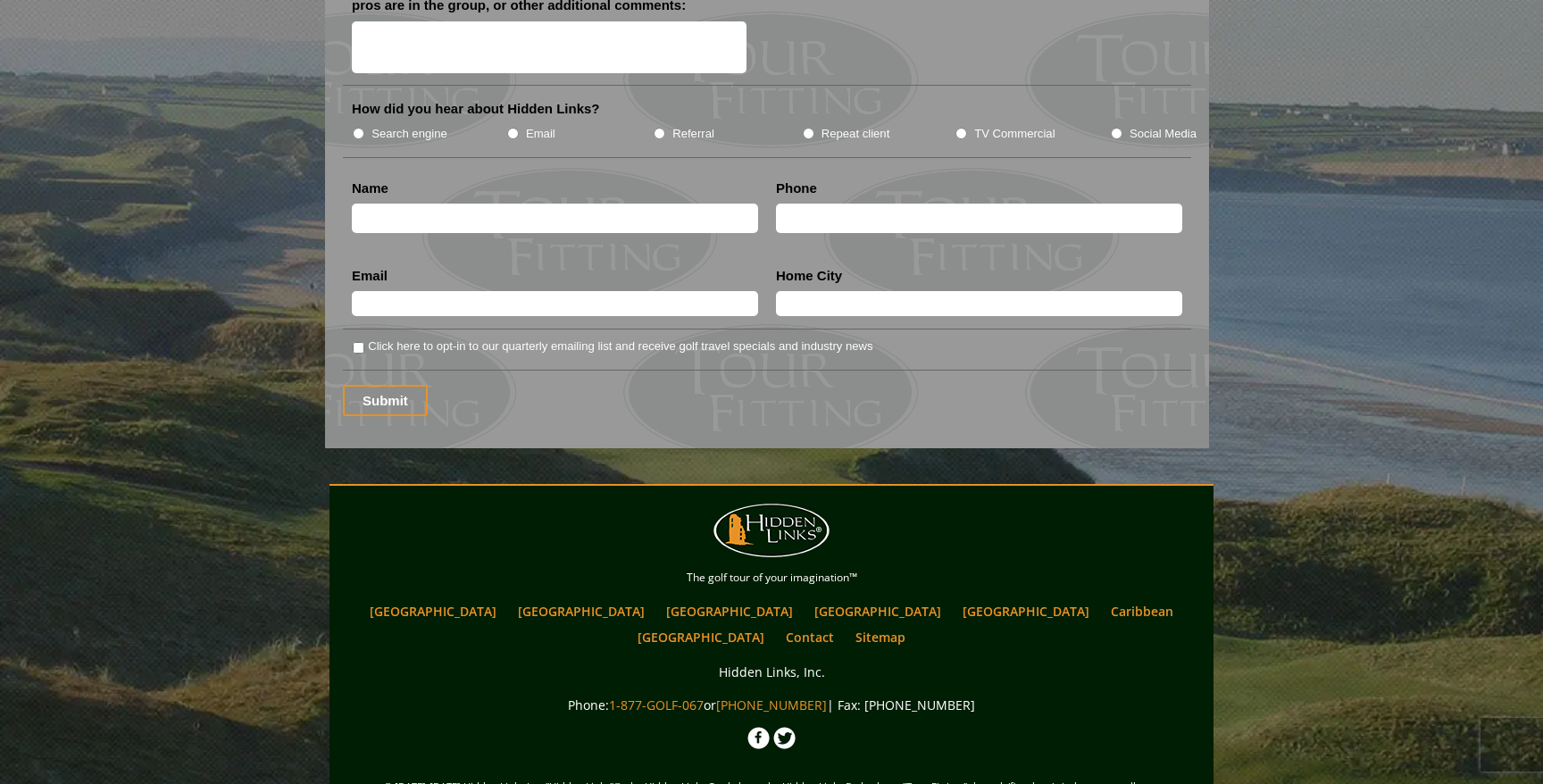
scroll to position [2306, 0]
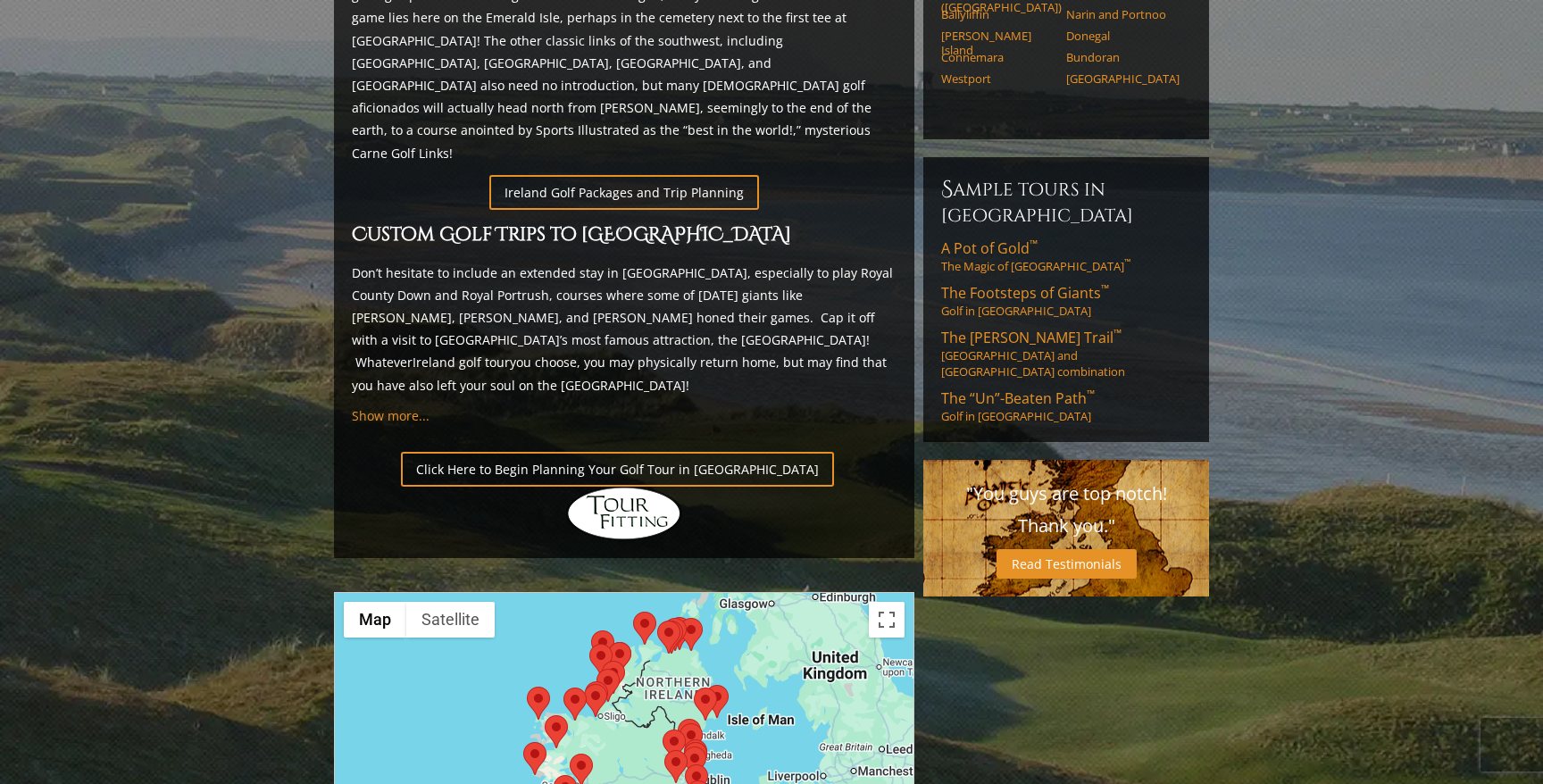
scroll to position [1006, 0]
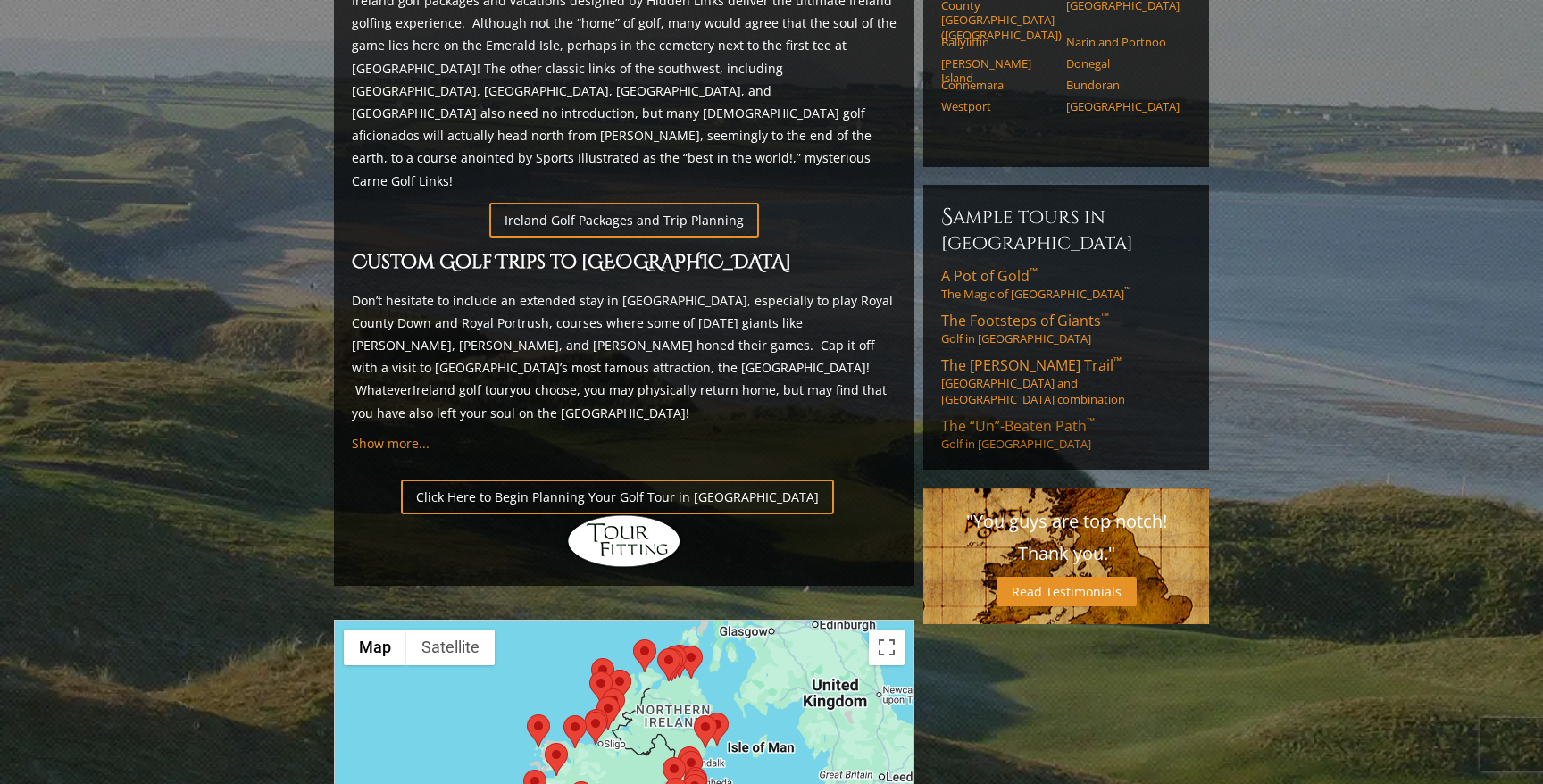
click at [1011, 416] on span "The “Un”-Beaten Path ™" at bounding box center [1017, 426] width 153 height 20
click at [973, 356] on span "The [PERSON_NAME] Trail ™" at bounding box center [1030, 366] width 180 height 20
click at [984, 416] on span "The “Un”-Beaten Path ™" at bounding box center [1017, 426] width 153 height 20
